Goal: Information Seeking & Learning: Learn about a topic

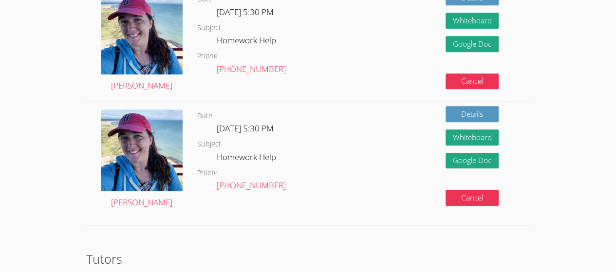
scroll to position [413, 0]
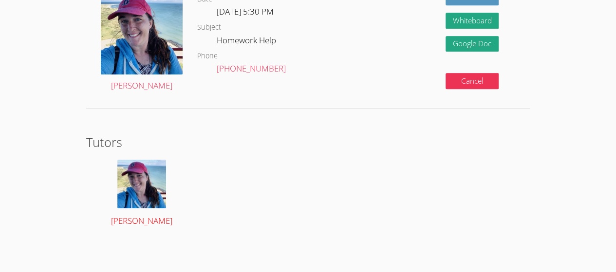
click at [142, 169] on img at bounding box center [141, 184] width 49 height 49
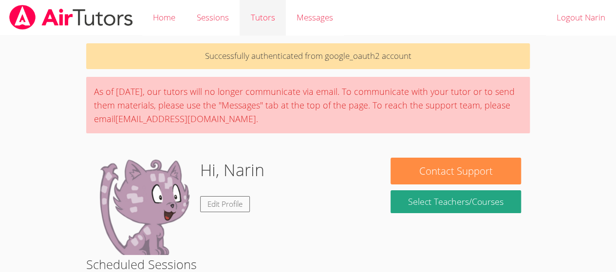
click at [259, 13] on link "Tutors" at bounding box center [263, 18] width 46 height 36
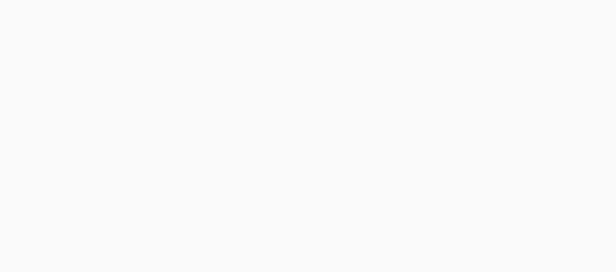
scroll to position [791, 0]
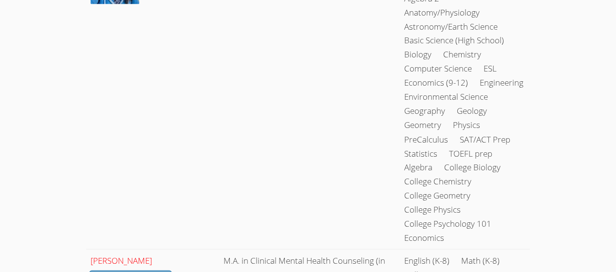
click at [118, 255] on link "Elle Reichert" at bounding box center [121, 260] width 61 height 11
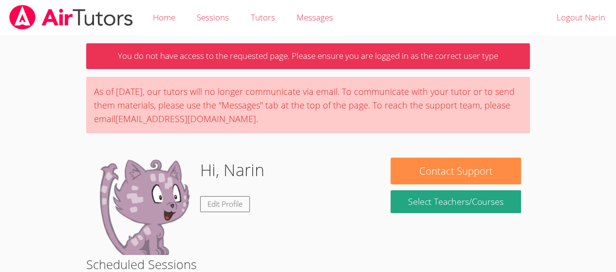
scroll to position [0, 0]
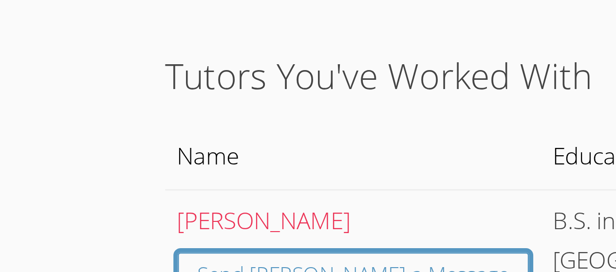
scroll to position [396, 0]
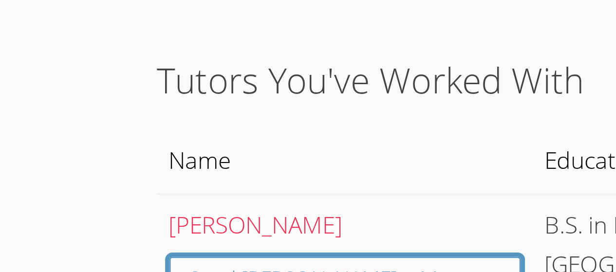
click at [106, 240] on img at bounding box center [108, 264] width 35 height 49
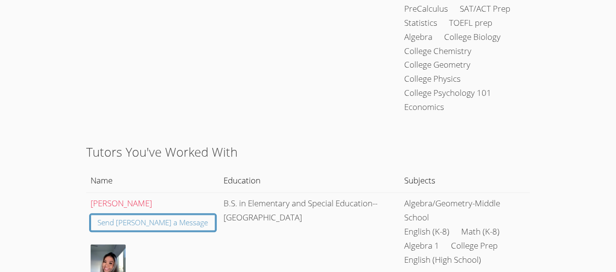
scroll to position [389, 0]
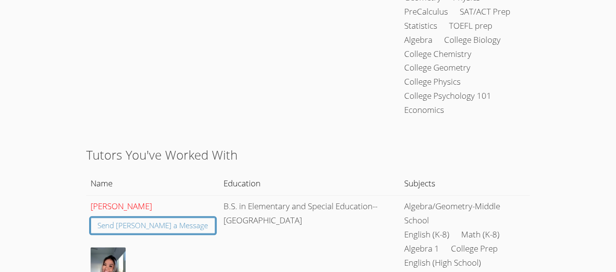
click at [141, 201] on link "Gabriella Aguilar" at bounding box center [121, 206] width 61 height 11
